Goal: Check status: Check status

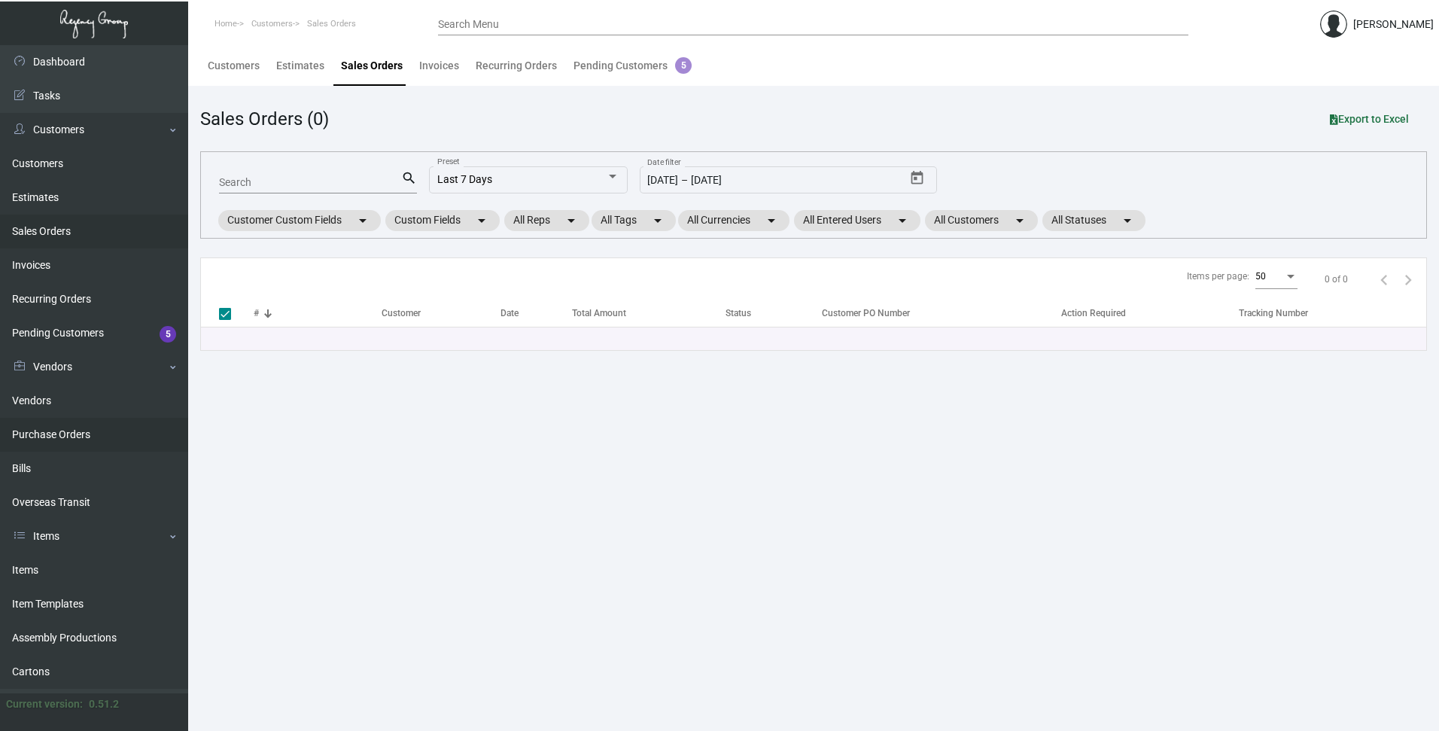
click at [49, 433] on link "Purchase Orders" at bounding box center [94, 435] width 188 height 34
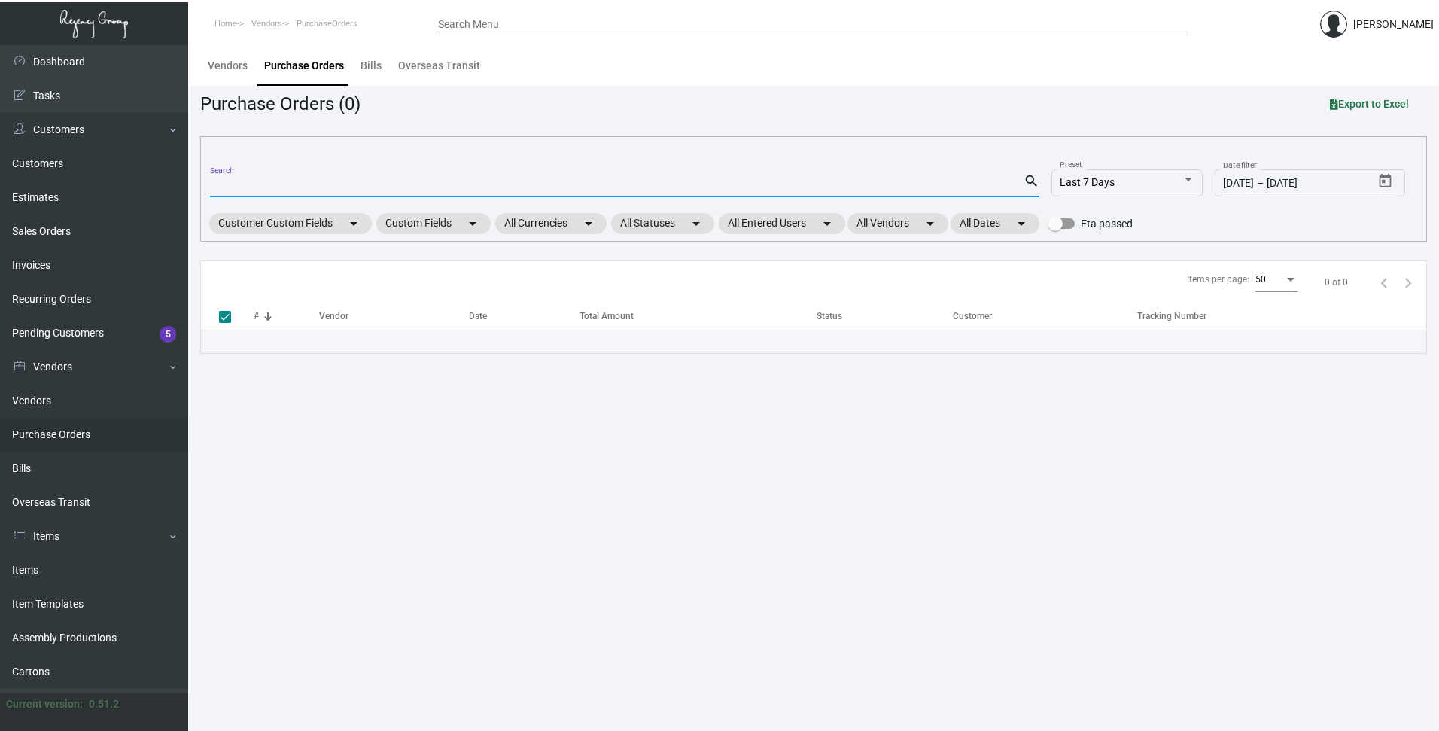
click at [245, 180] on input "Search" at bounding box center [617, 186] width 814 height 12
paste input "107557"
type input "107557"
checkbox input "false"
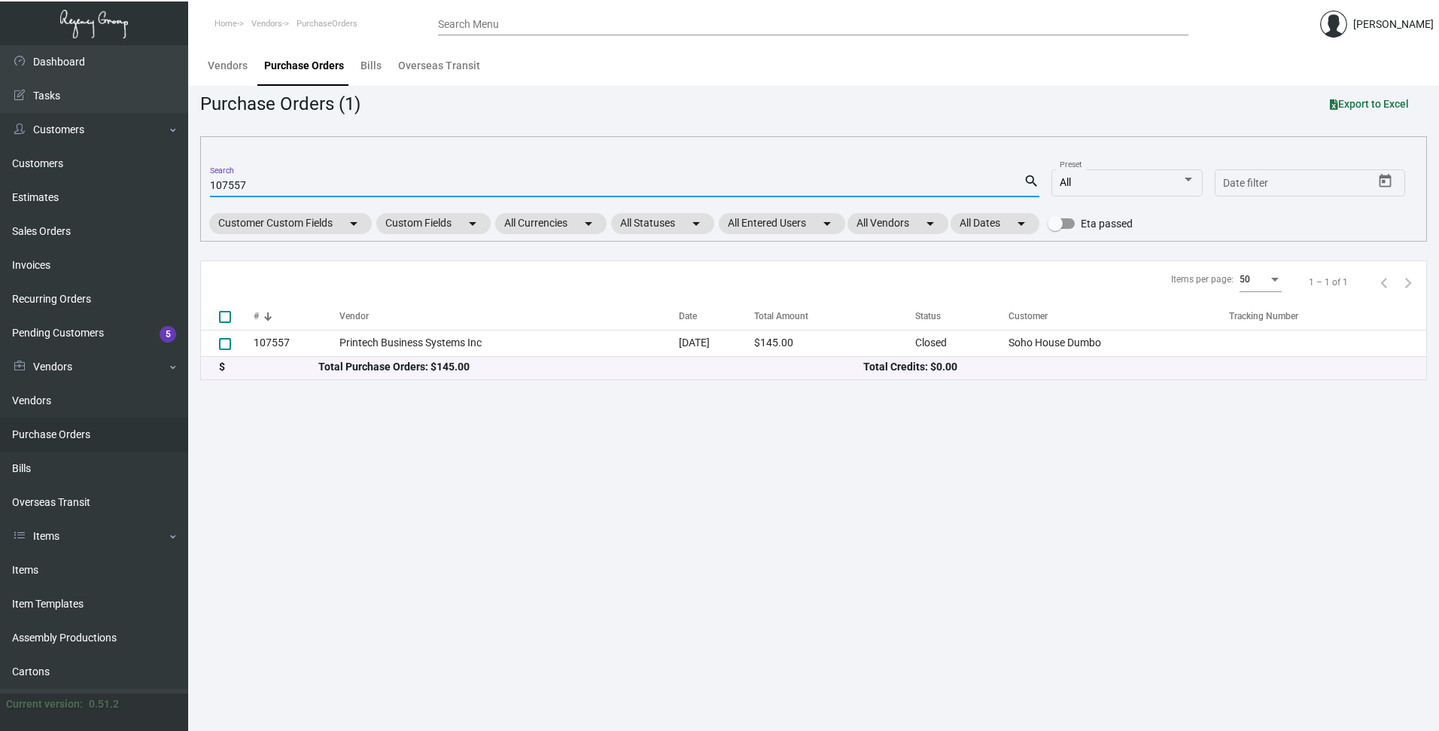
type input "107557"
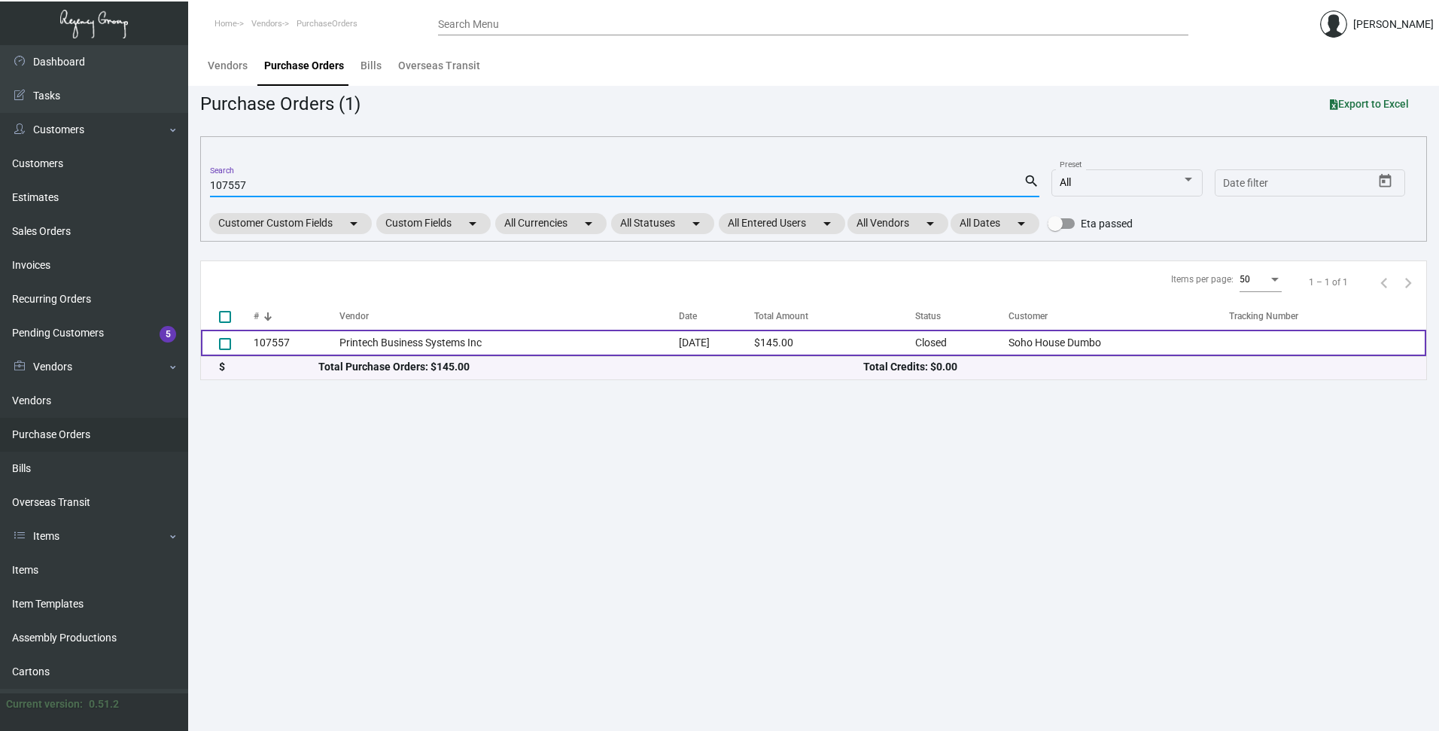
click at [282, 343] on td "107557" at bounding box center [297, 343] width 86 height 26
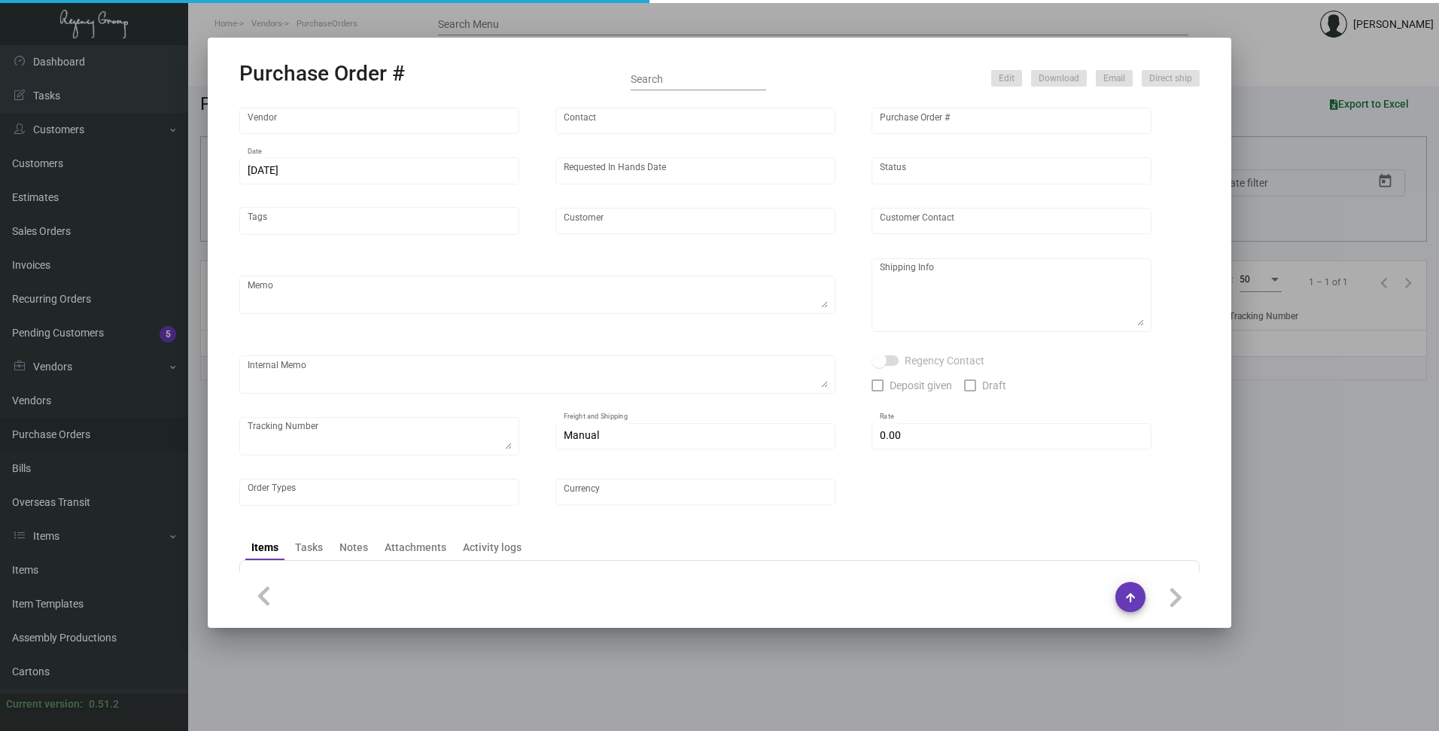
type input "Printech Business Systems Inc"
type input "[PERSON_NAME]"
type input "107557"
type input "[DATE]"
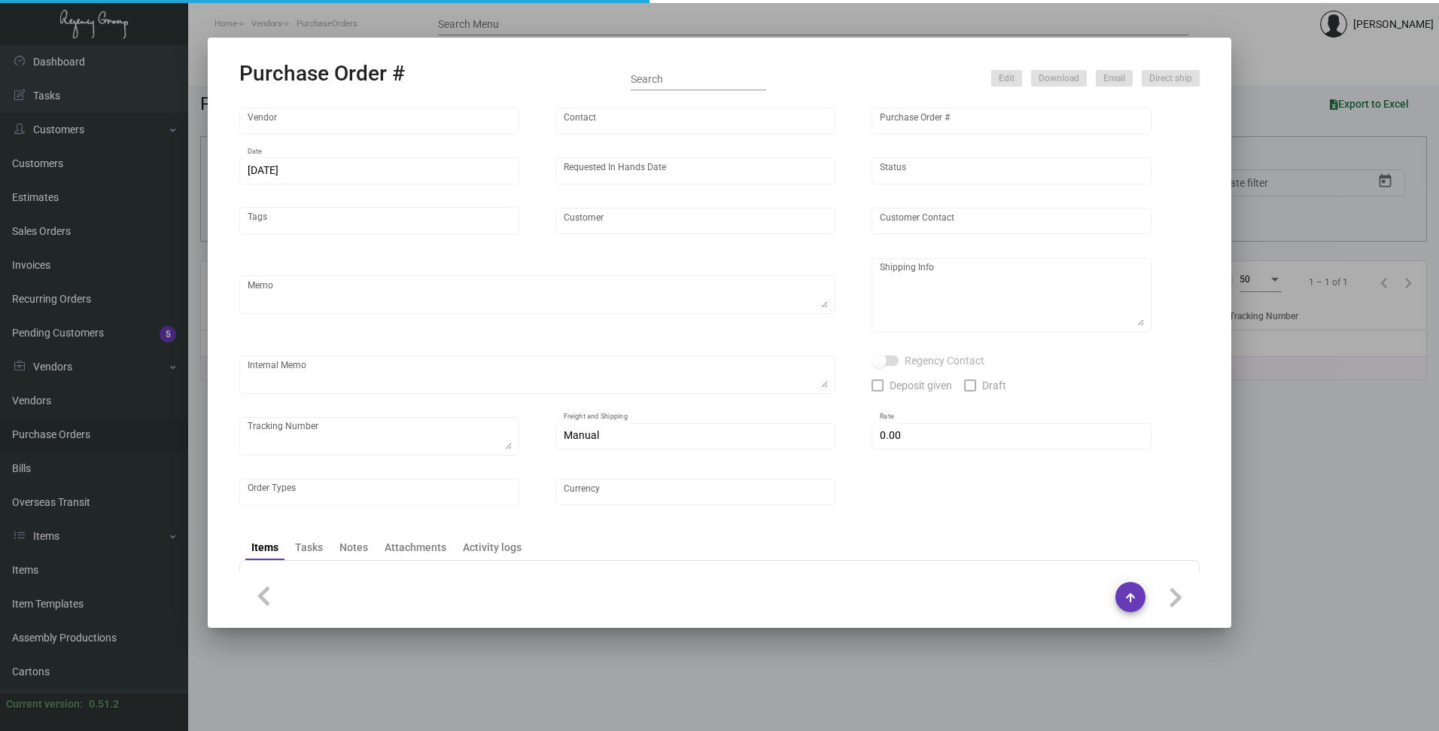
type input "Soho House Dumbo"
type input "[PERSON_NAME]"
type textarea ""Please send proof for approval to [EMAIL_ADDRESS][DOMAIN_NAME] with me cc'd. *…"
type textarea "Soho House Dumbo - Attn: Shipping & Receiving [STREET_ADDRESS]"
type textarea "9.24 - Vendors order # is 146278 Printect shipped to Hotel UPS Ground Cost $9.3…"
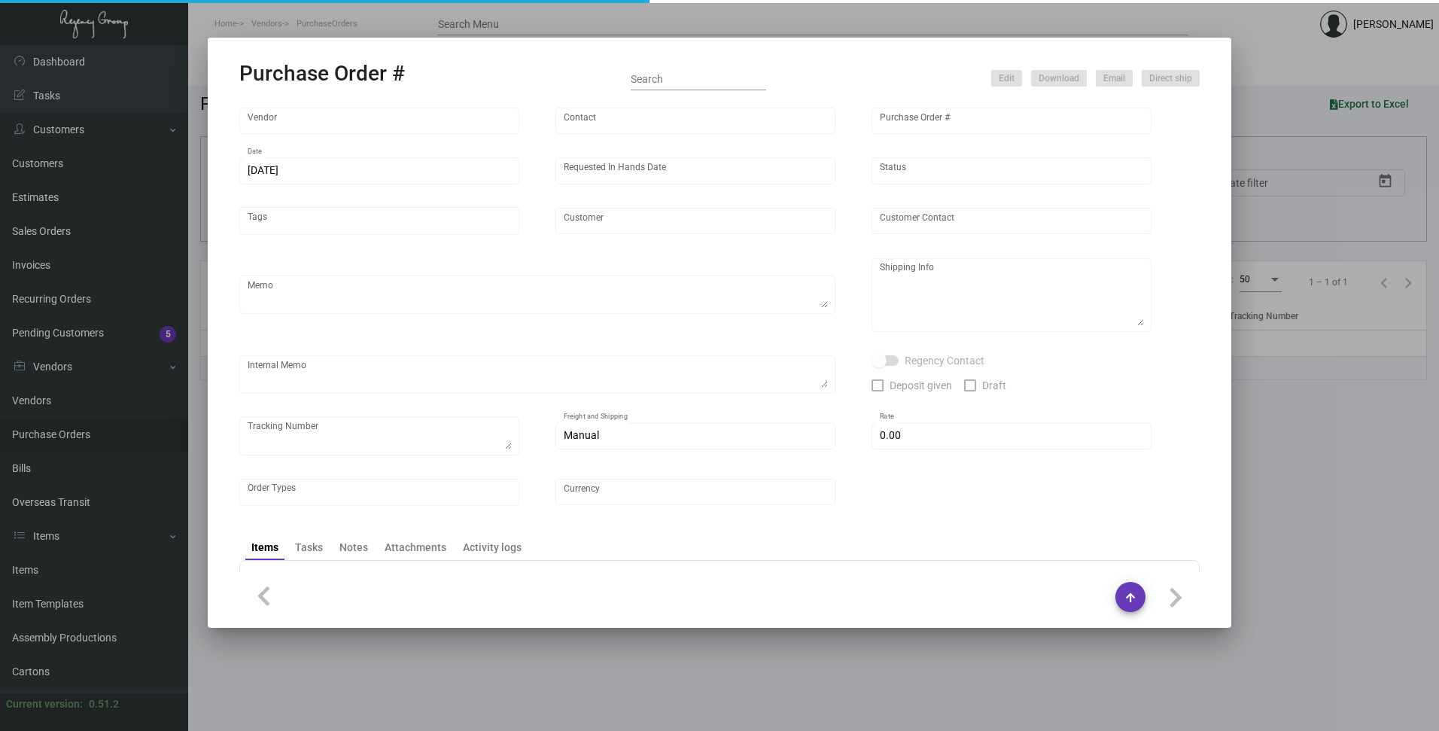
type input "$ 0.00"
type input "United States Dollar $"
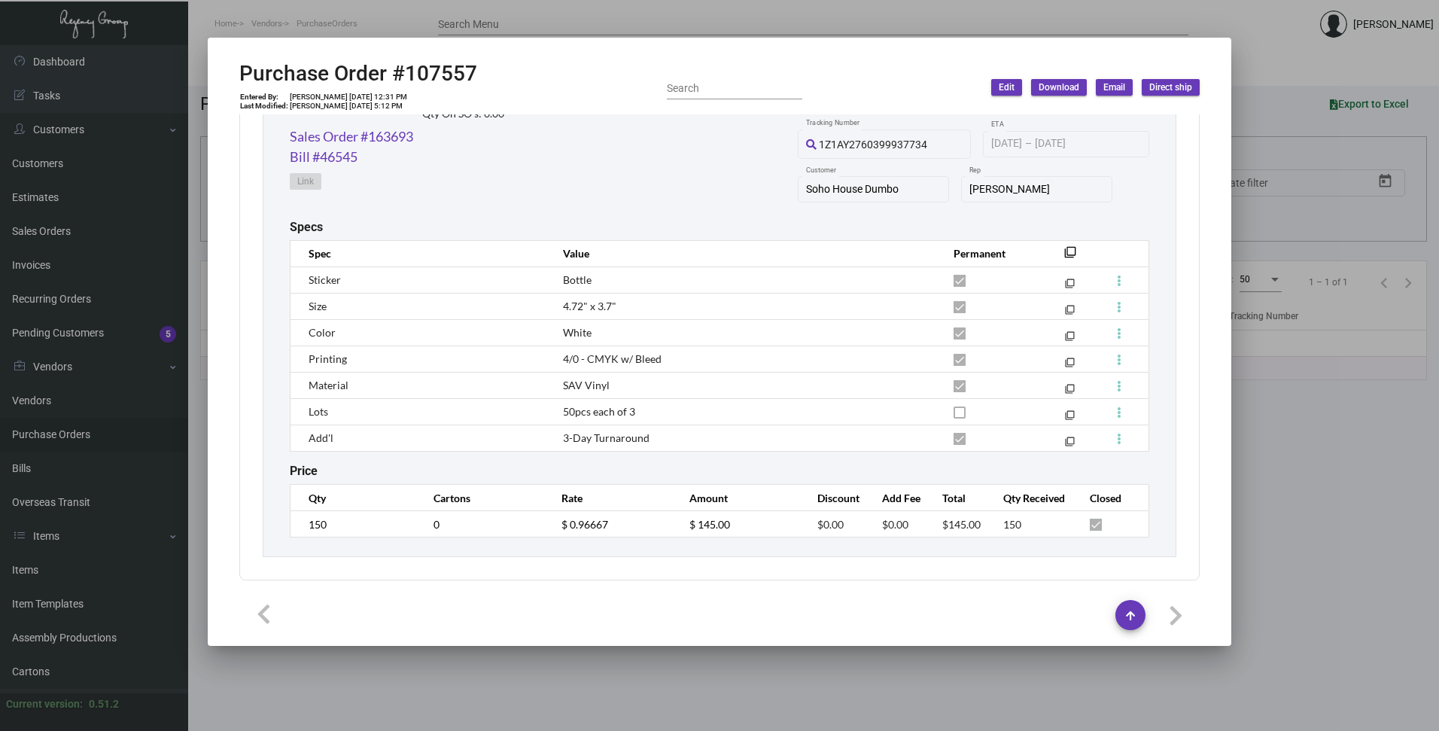
scroll to position [791, 0]
